Goal: Transaction & Acquisition: Obtain resource

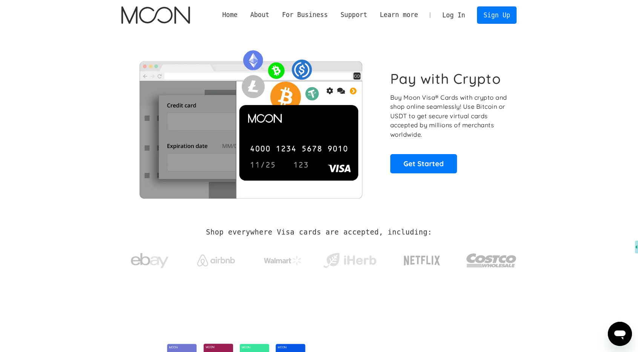
click at [454, 20] on link "Log In" at bounding box center [453, 15] width 35 height 17
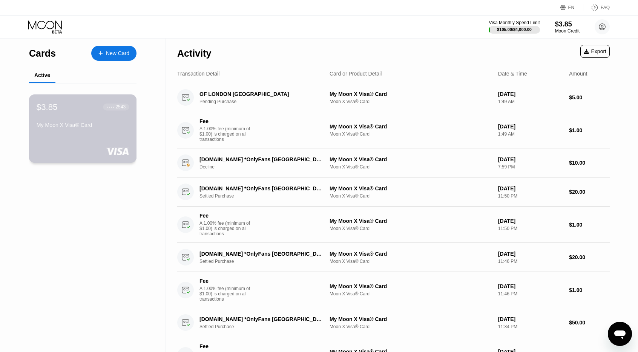
click at [93, 128] on div "My Moon X Visa® Card" at bounding box center [83, 125] width 92 height 6
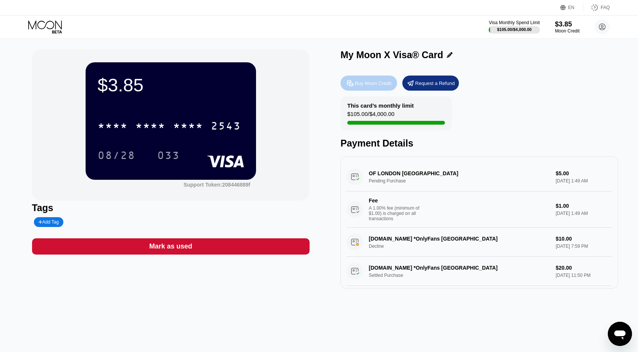
click at [366, 89] on div "Buy Moon Credit" at bounding box center [369, 82] width 57 height 15
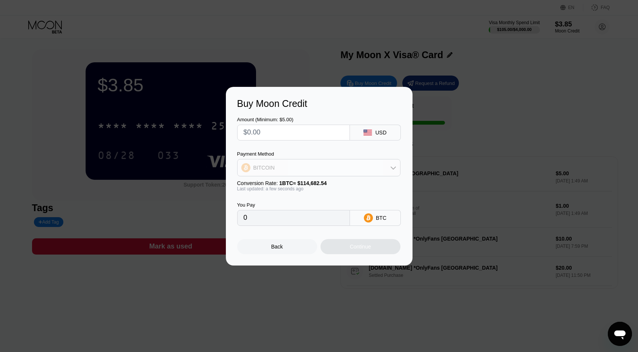
click at [319, 164] on div "BITCOIN" at bounding box center [319, 167] width 163 height 15
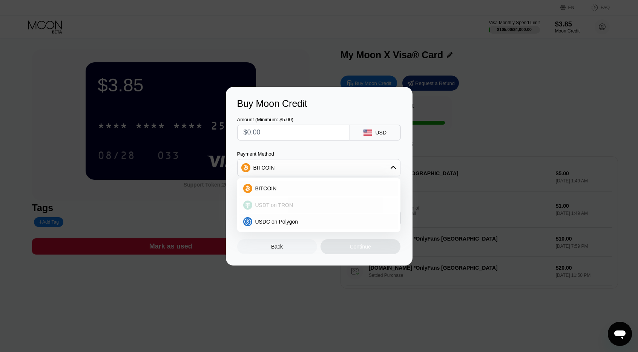
click at [274, 203] on span "USDT on TRON" at bounding box center [274, 205] width 38 height 6
type input "0.00"
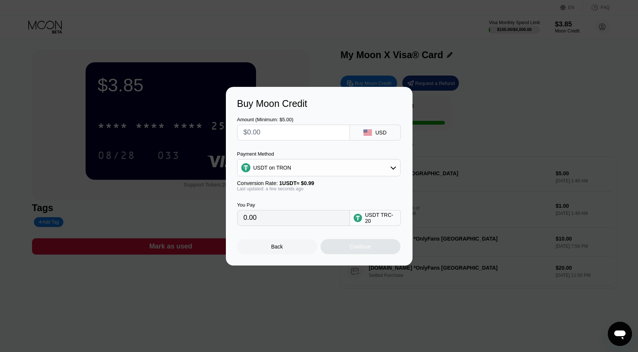
click at [274, 135] on input "text" at bounding box center [294, 132] width 100 height 15
type input "$5"
type input "5.05"
type input "$50"
type input "50.51"
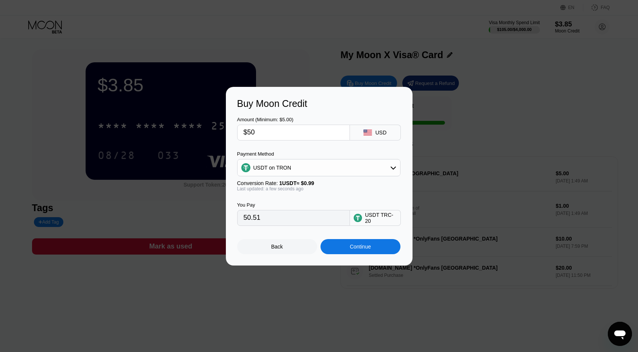
type input "$50"
click at [301, 219] on input "50.51" at bounding box center [294, 217] width 100 height 15
click at [360, 253] on div "Continue" at bounding box center [361, 246] width 80 height 15
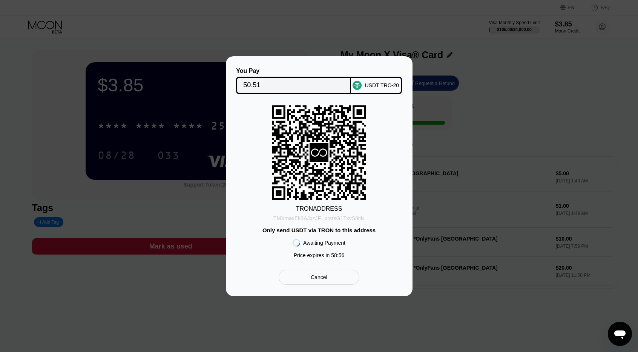
click at [345, 217] on div "TMXmaxEk3AJxzJF...xrsrsG1TxvS8itN" at bounding box center [319, 218] width 91 height 6
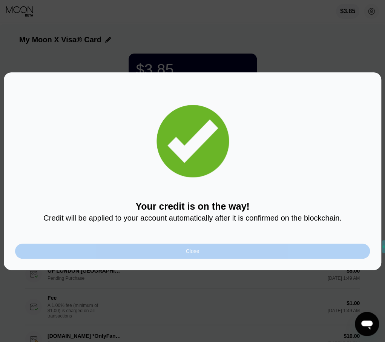
click at [183, 253] on div "Close" at bounding box center [192, 251] width 355 height 15
